Goal: Browse casually: Explore the website without a specific task or goal

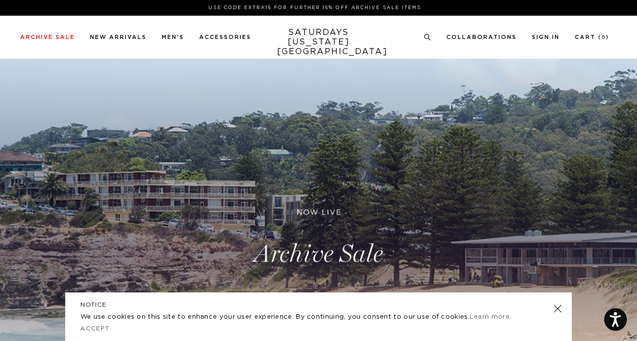
click at [561, 306] on link at bounding box center [557, 308] width 14 height 14
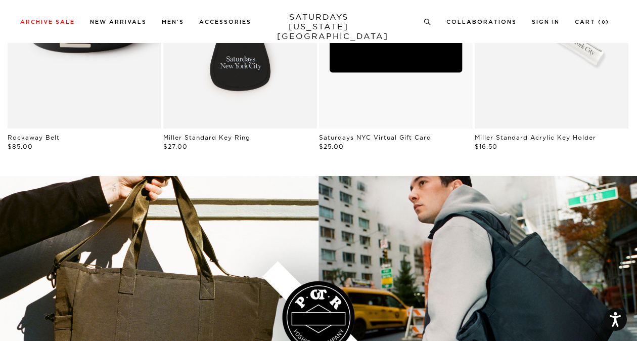
scroll to position [1489, 0]
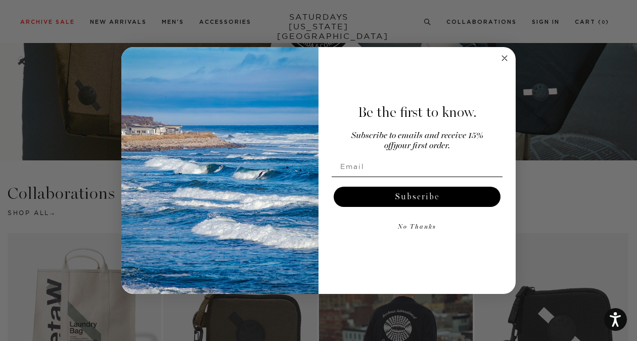
click at [503, 59] on circle "Close dialog" at bounding box center [505, 59] width 12 height 12
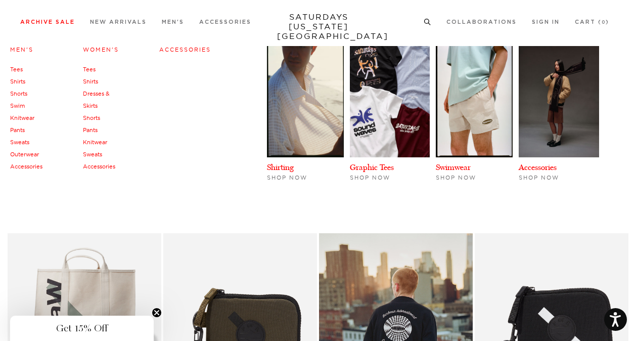
click at [102, 51] on link "Women's" at bounding box center [101, 49] width 36 height 7
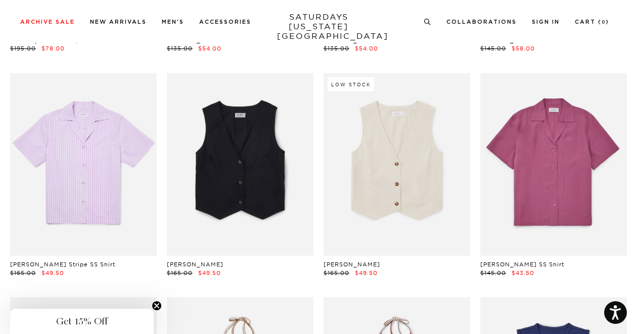
scroll to position [878, 0]
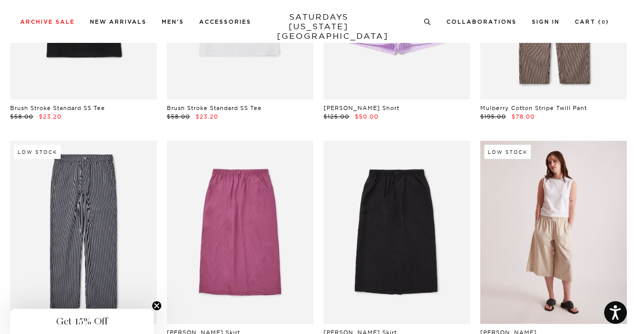
click at [585, 232] on link at bounding box center [553, 232] width 147 height 183
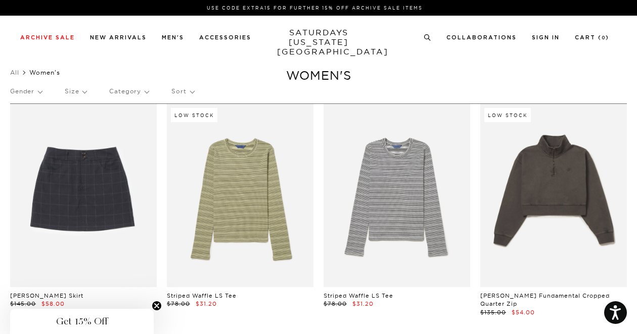
click at [43, 68] on li "Women's" at bounding box center [49, 73] width 41 height 10
click at [313, 35] on link "SATURDAYS NEW YORK CITY" at bounding box center [318, 42] width 83 height 29
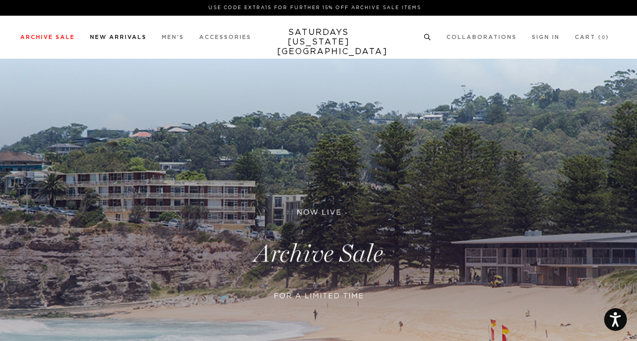
click at [113, 37] on link "New Arrivals" at bounding box center [118, 37] width 57 height 6
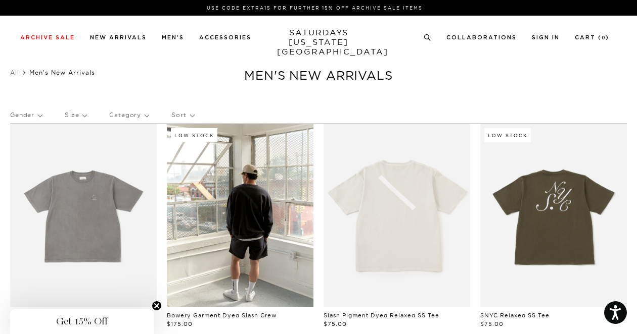
click at [22, 114] on p "Gender" at bounding box center [26, 115] width 32 height 23
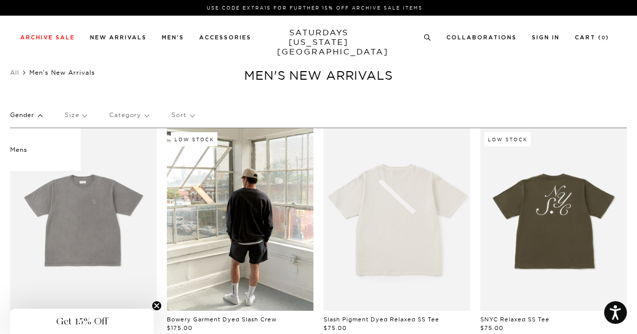
click at [22, 114] on p "Gender" at bounding box center [26, 115] width 32 height 23
